Goal: Check status: Check status

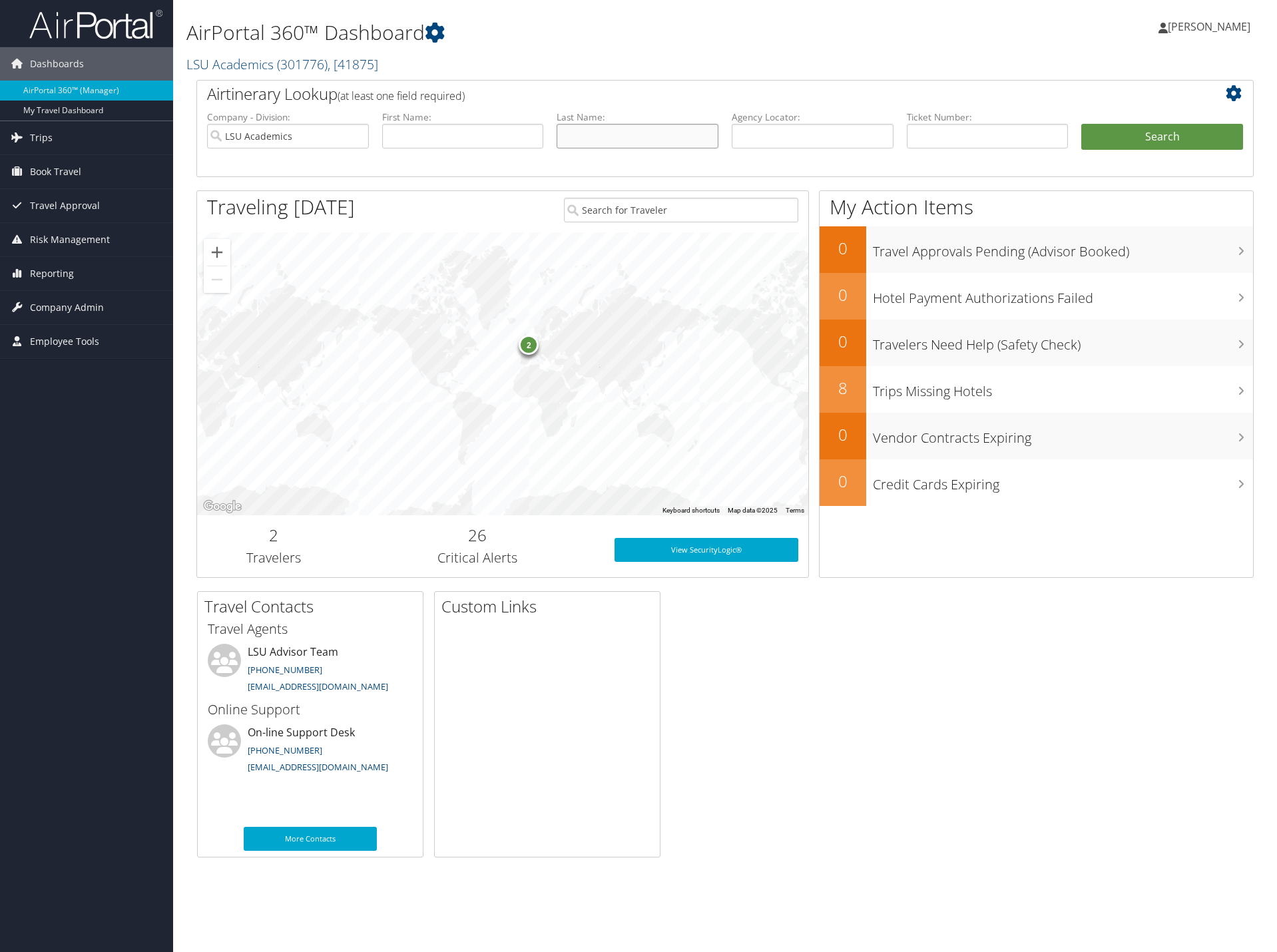
click at [601, 136] on input "text" at bounding box center [638, 136] width 162 height 25
type input "[PERSON_NAME]"
click at [1082, 124] on button "Search" at bounding box center [1163, 137] width 162 height 26
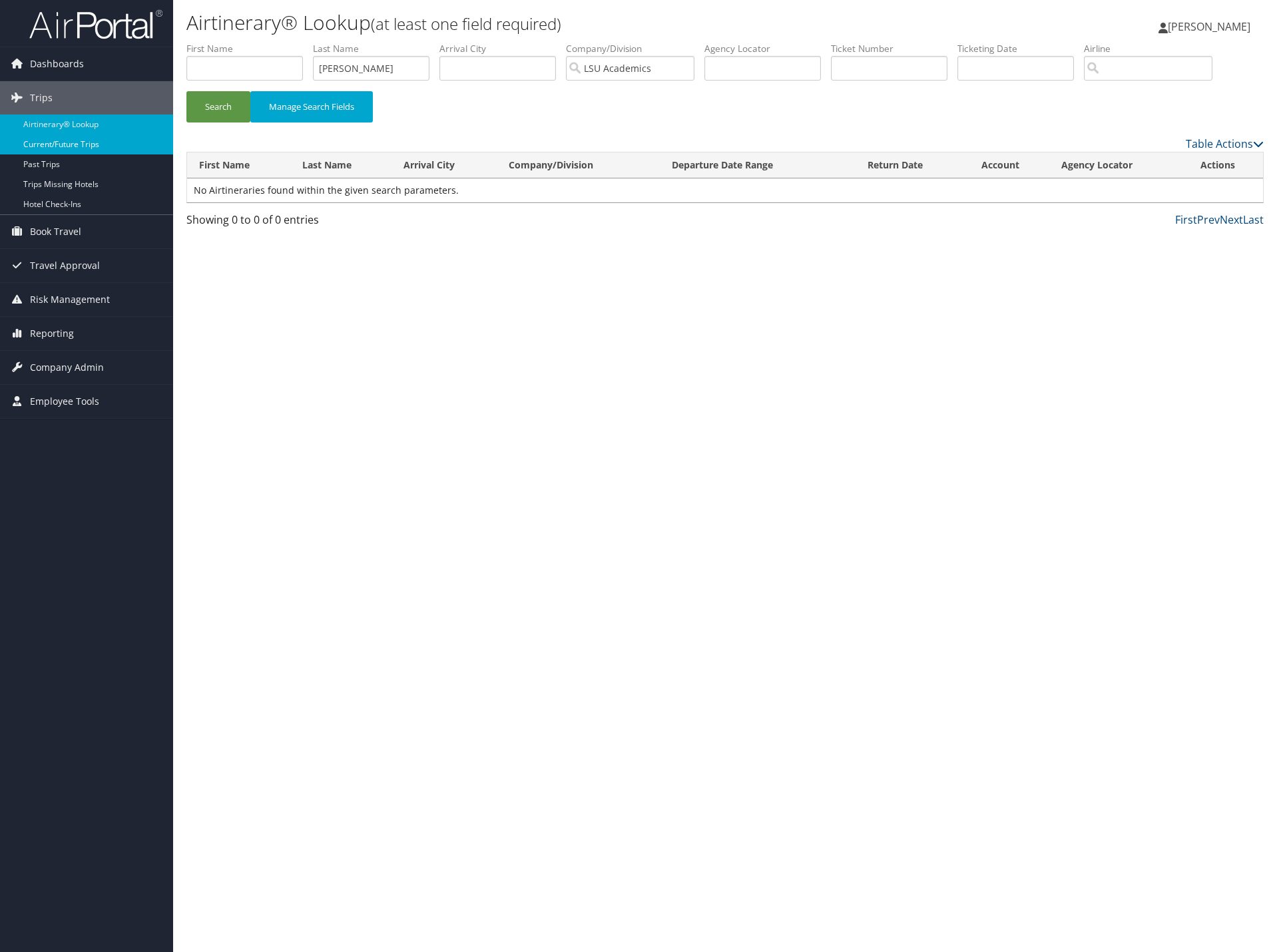
click at [57, 139] on link "Current/Future Trips" at bounding box center [86, 145] width 173 height 20
